Goal: Task Accomplishment & Management: Manage account settings

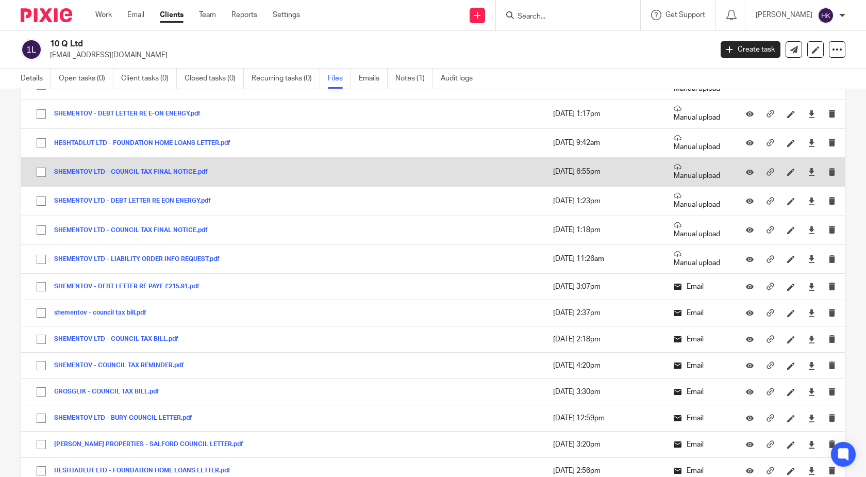
scroll to position [3856, 0]
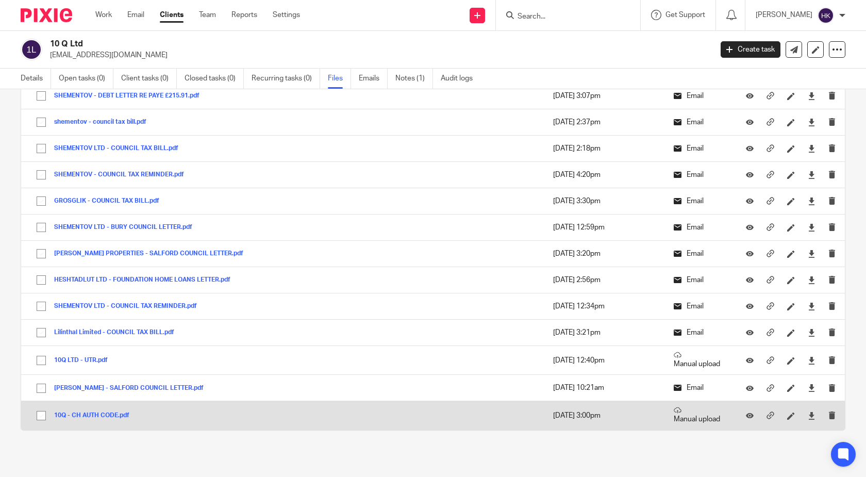
click at [100, 413] on button "10Q - CH AUTH CODE.pdf" at bounding box center [95, 415] width 83 height 7
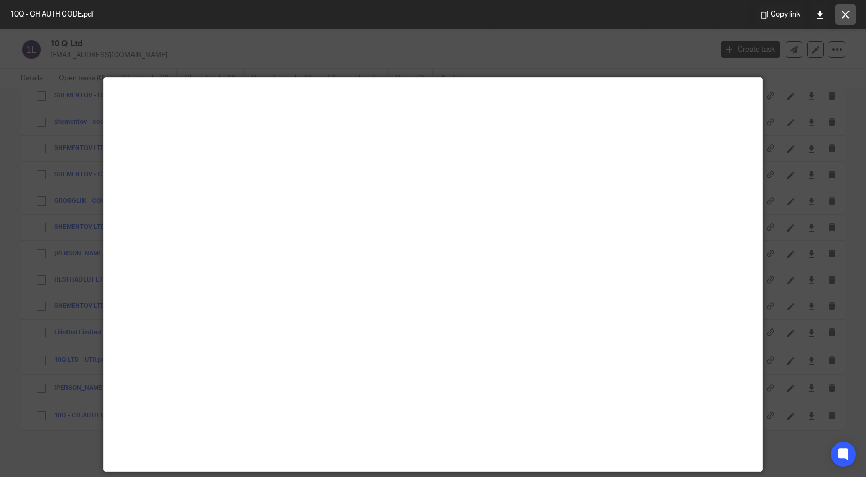
click at [850, 14] on button at bounding box center [845, 14] width 21 height 21
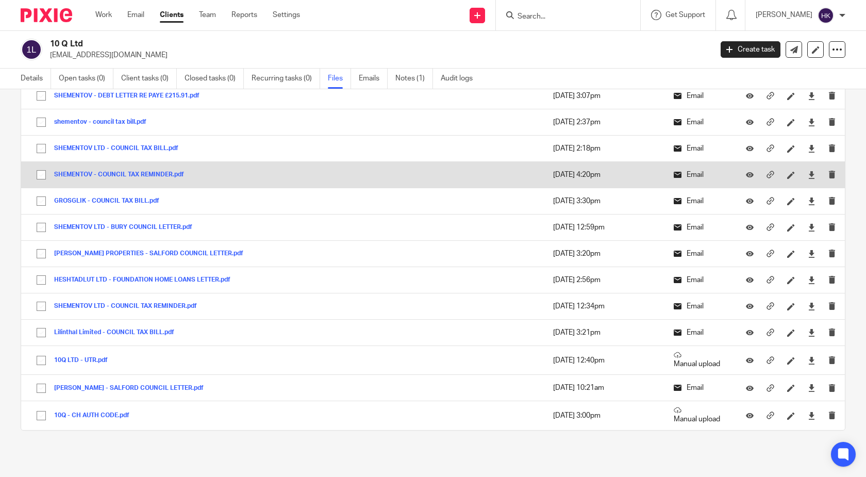
scroll to position [3608, 0]
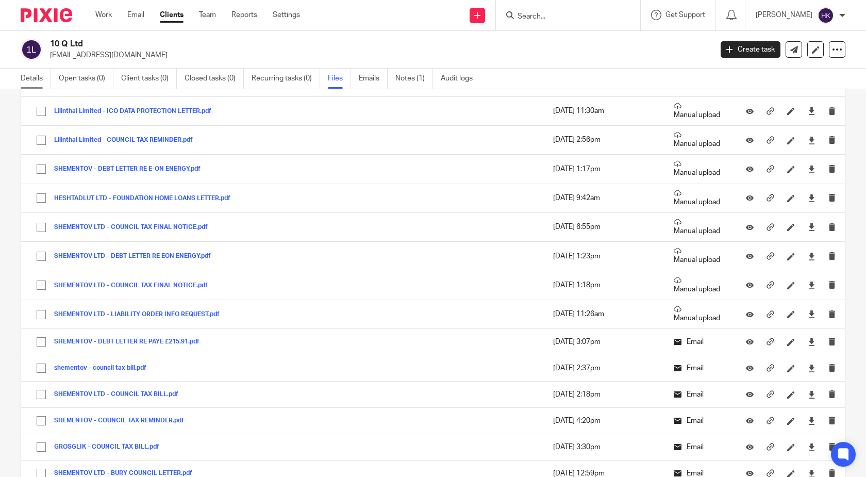
click at [34, 77] on link "Details" at bounding box center [36, 79] width 30 height 20
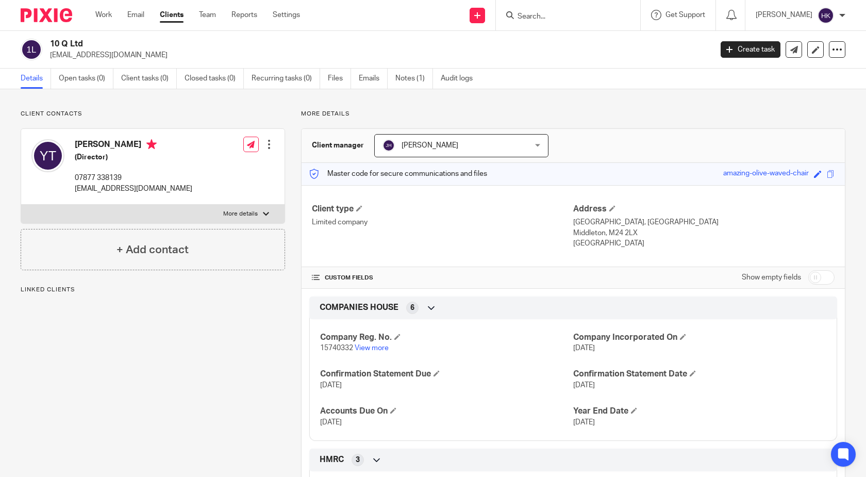
click at [810, 270] on input "checkbox" at bounding box center [822, 277] width 26 height 14
checkbox input "true"
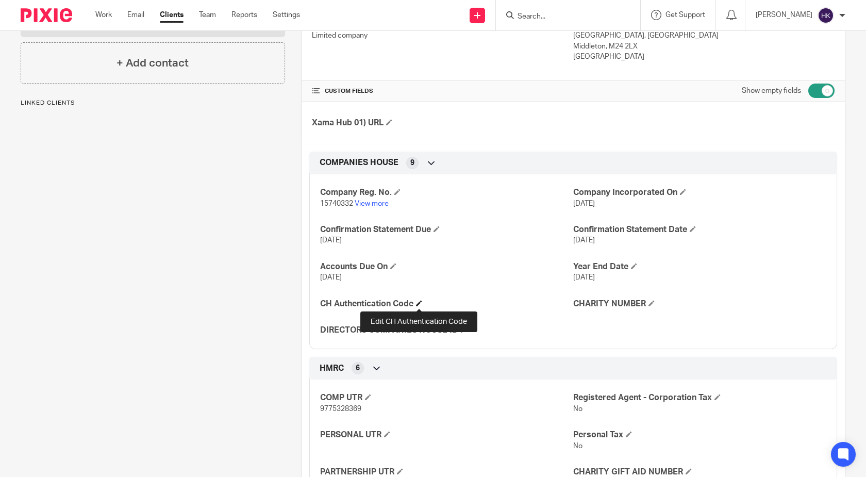
click at [418, 303] on span at bounding box center [419, 303] width 6 height 6
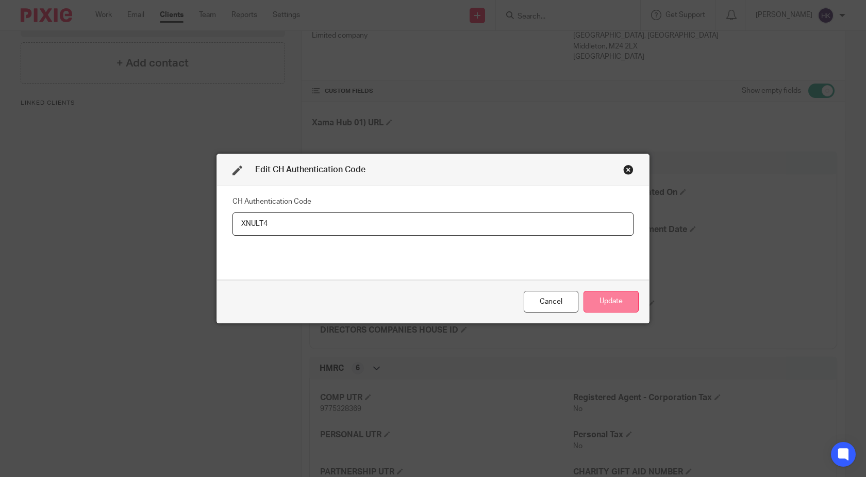
type input "XNULT4"
click at [610, 295] on button "Update" at bounding box center [611, 302] width 55 height 22
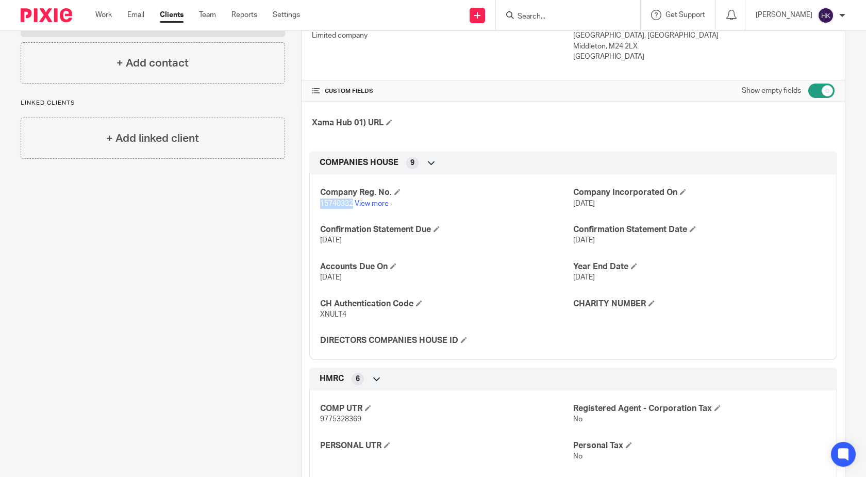
drag, startPoint x: 351, startPoint y: 205, endPoint x: 317, endPoint y: 207, distance: 34.1
click at [317, 207] on div "Company Reg. No. 15740332 View more Company Incorporated On [DATE] Confirmation…" at bounding box center [573, 263] width 528 height 193
copy span "15740332"
drag, startPoint x: 347, startPoint y: 311, endPoint x: 305, endPoint y: 315, distance: 41.9
click at [309, 315] on div "COMPANIES HOUSE 9 Company Reg. No. 15740332 View more Company Incorporated On […" at bounding box center [573, 256] width 528 height 208
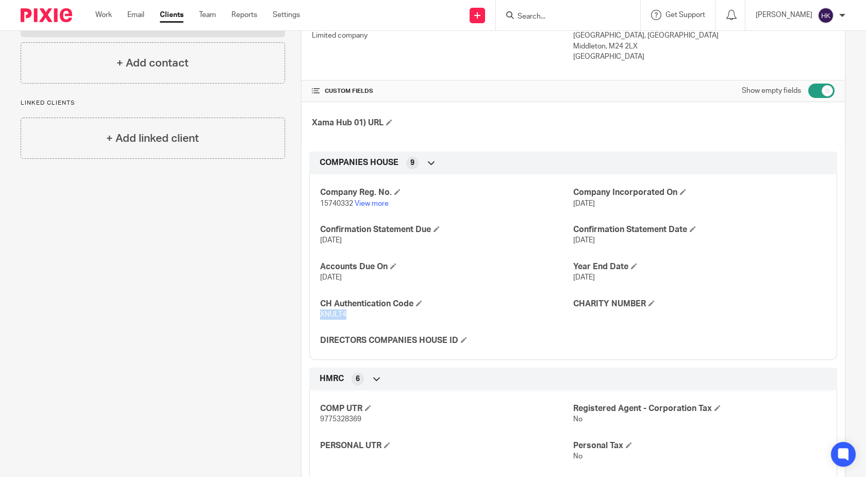
copy span "XNULT4"
